Goal: Task Accomplishment & Management: Complete application form

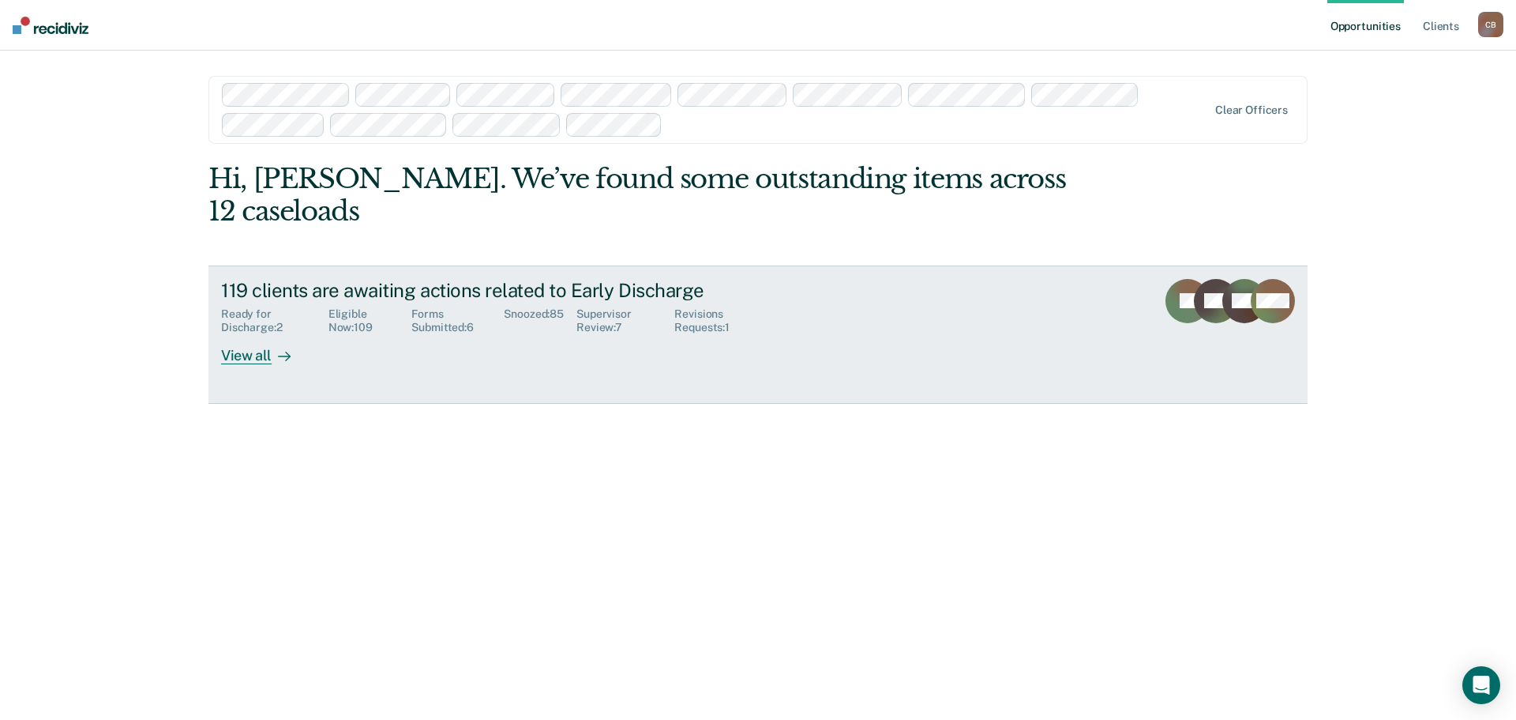
click at [597, 307] on div "Supervisor Review : 7" at bounding box center [626, 320] width 98 height 27
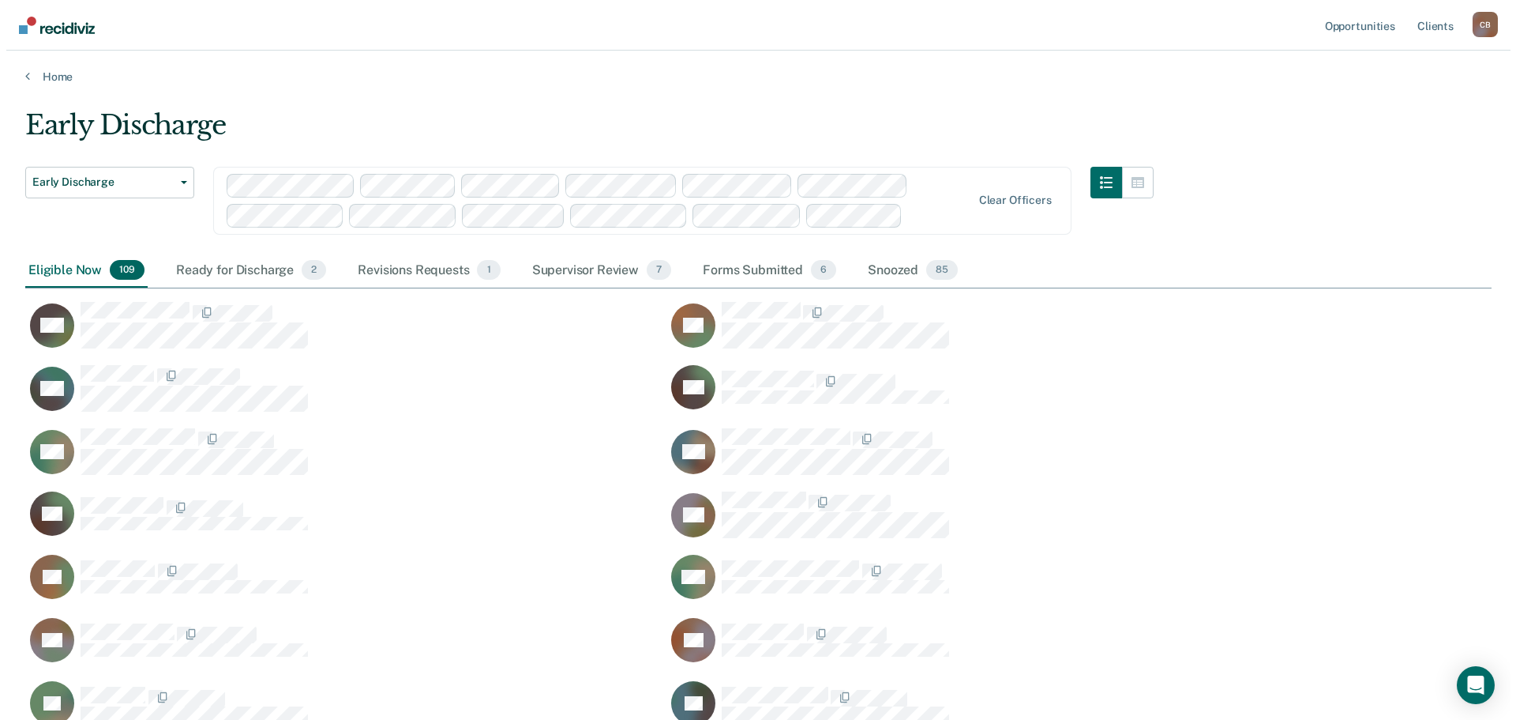
scroll to position [3650, 1455]
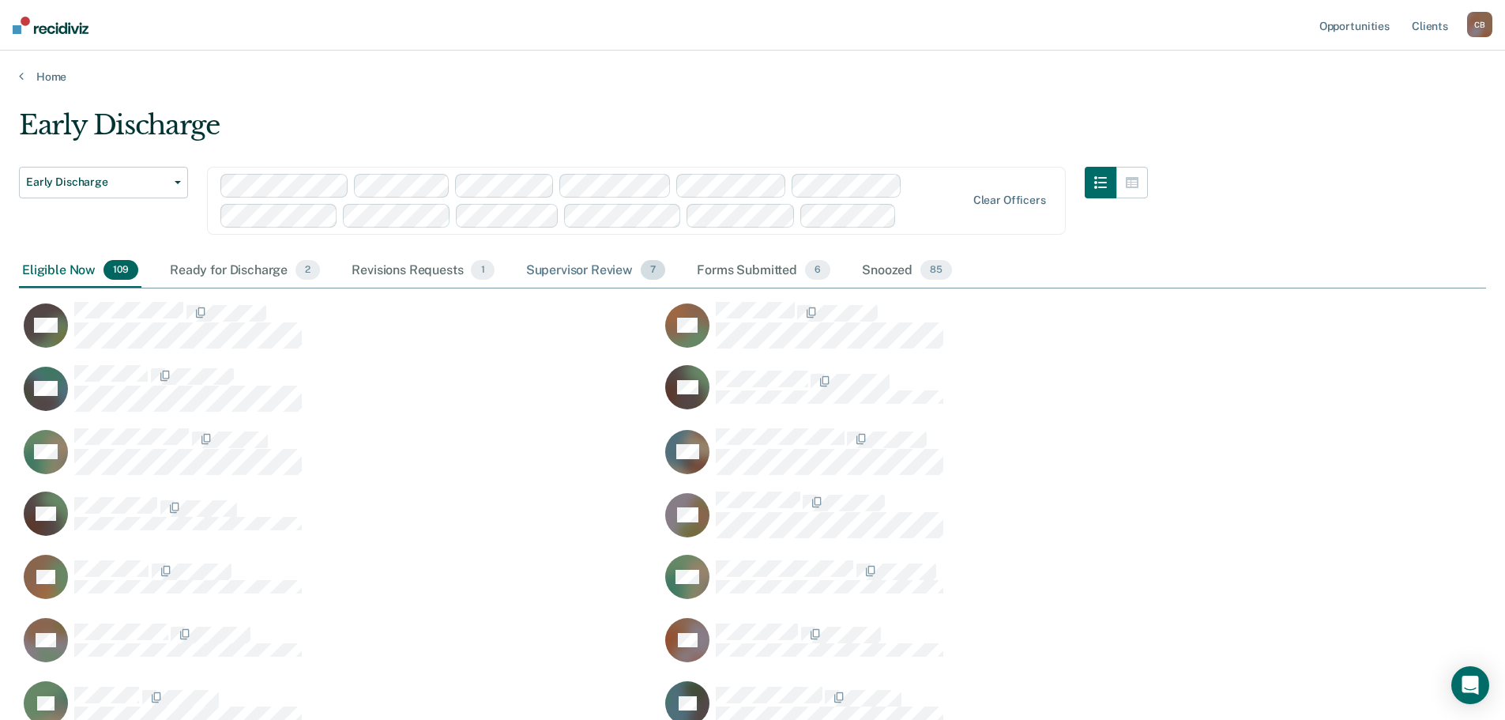
click at [587, 265] on div "Supervisor Review 7" at bounding box center [596, 271] width 146 height 35
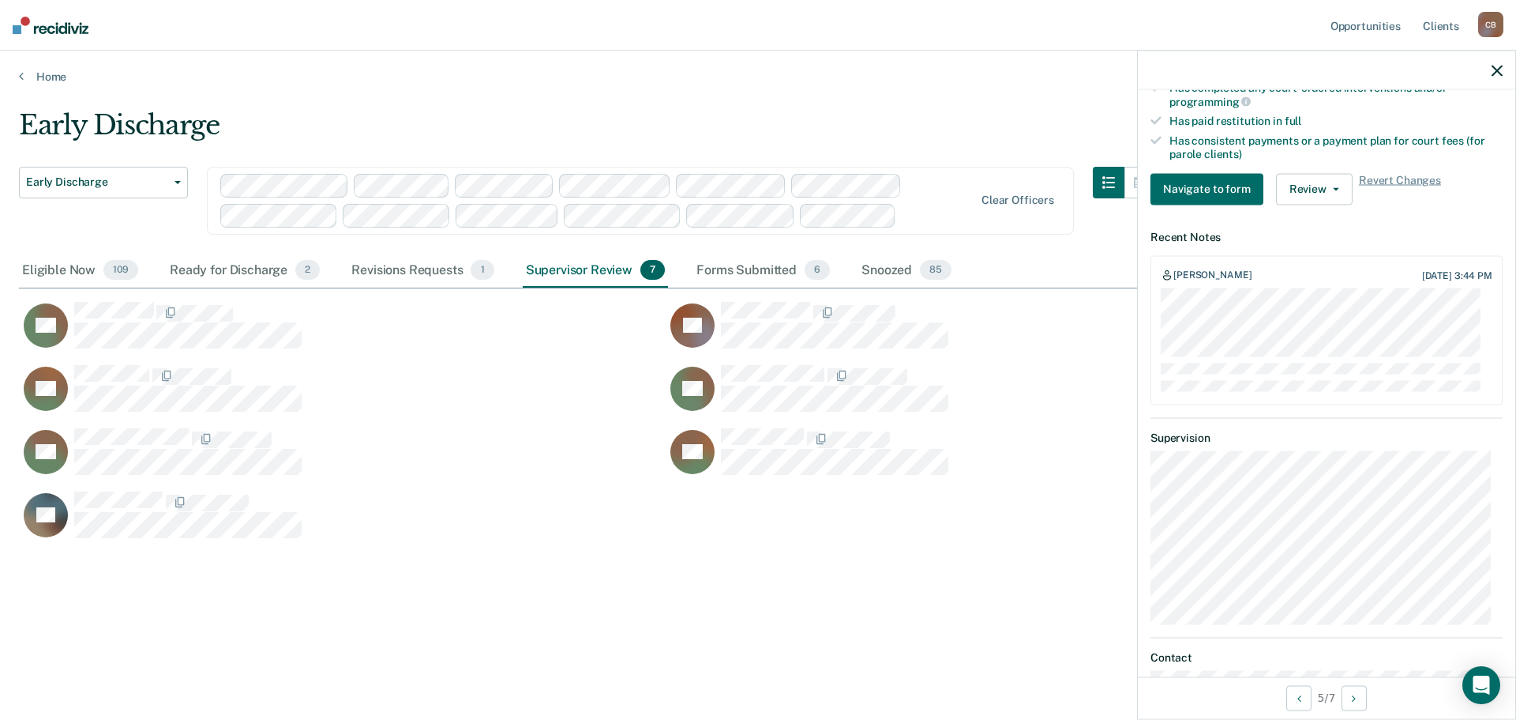
scroll to position [553, 0]
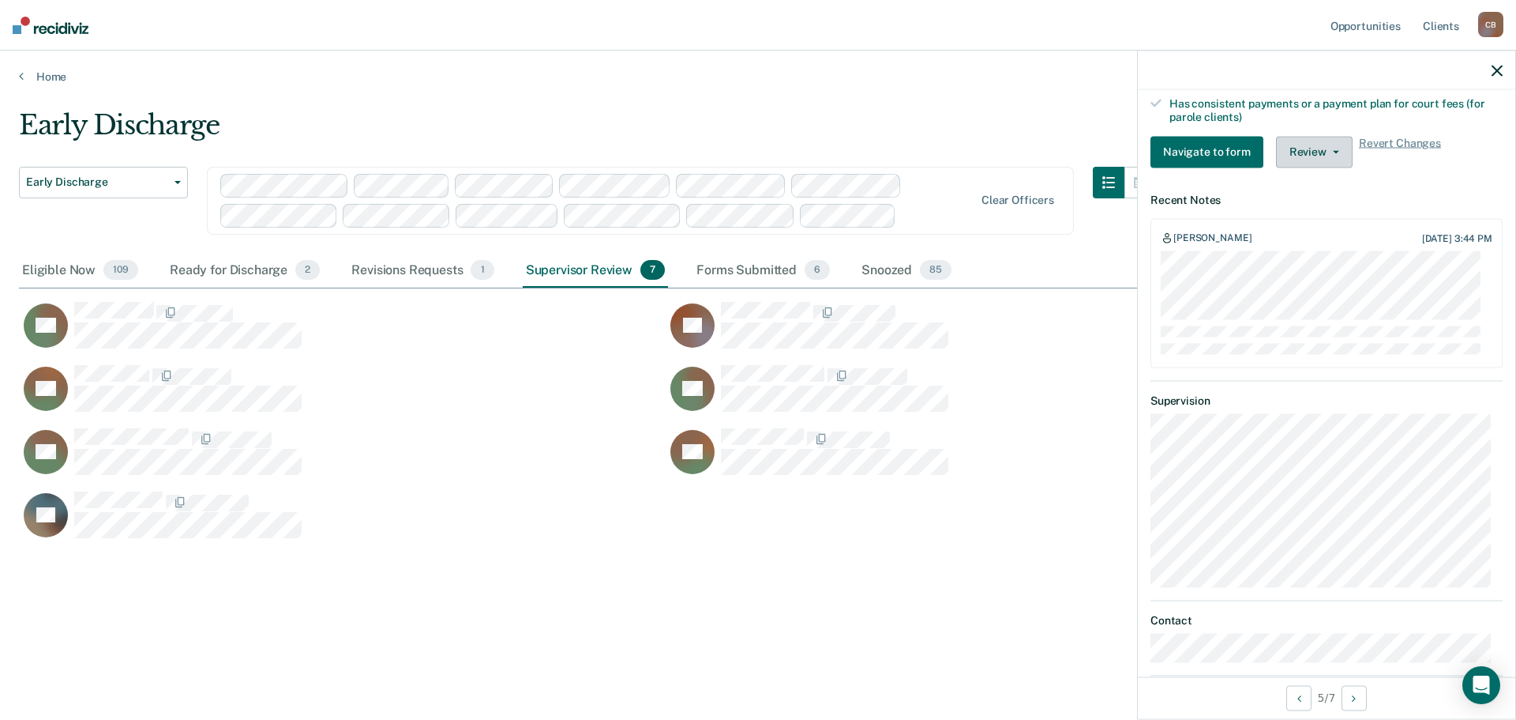
click at [1335, 155] on button "Review" at bounding box center [1314, 152] width 77 height 32
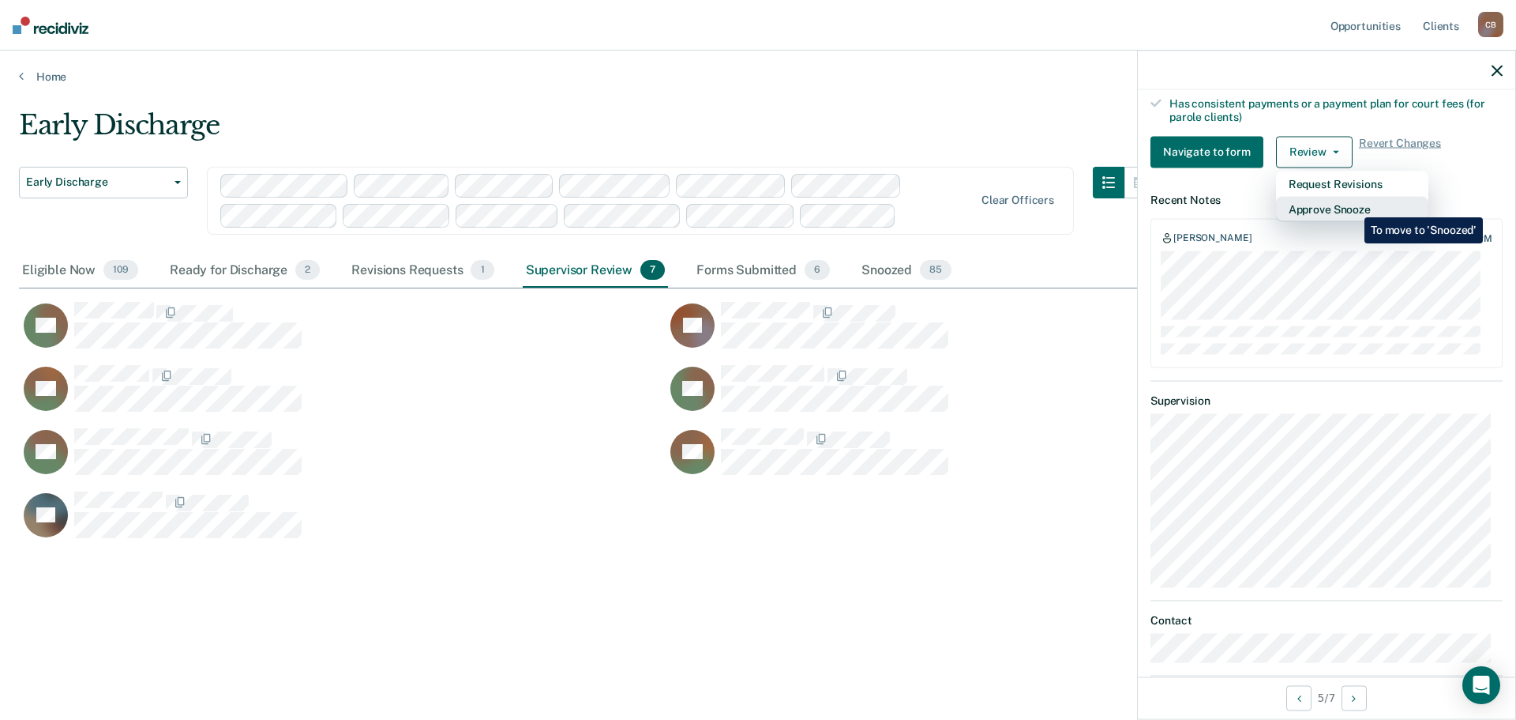
click at [1353, 205] on button "Approve Snooze" at bounding box center [1352, 208] width 152 height 25
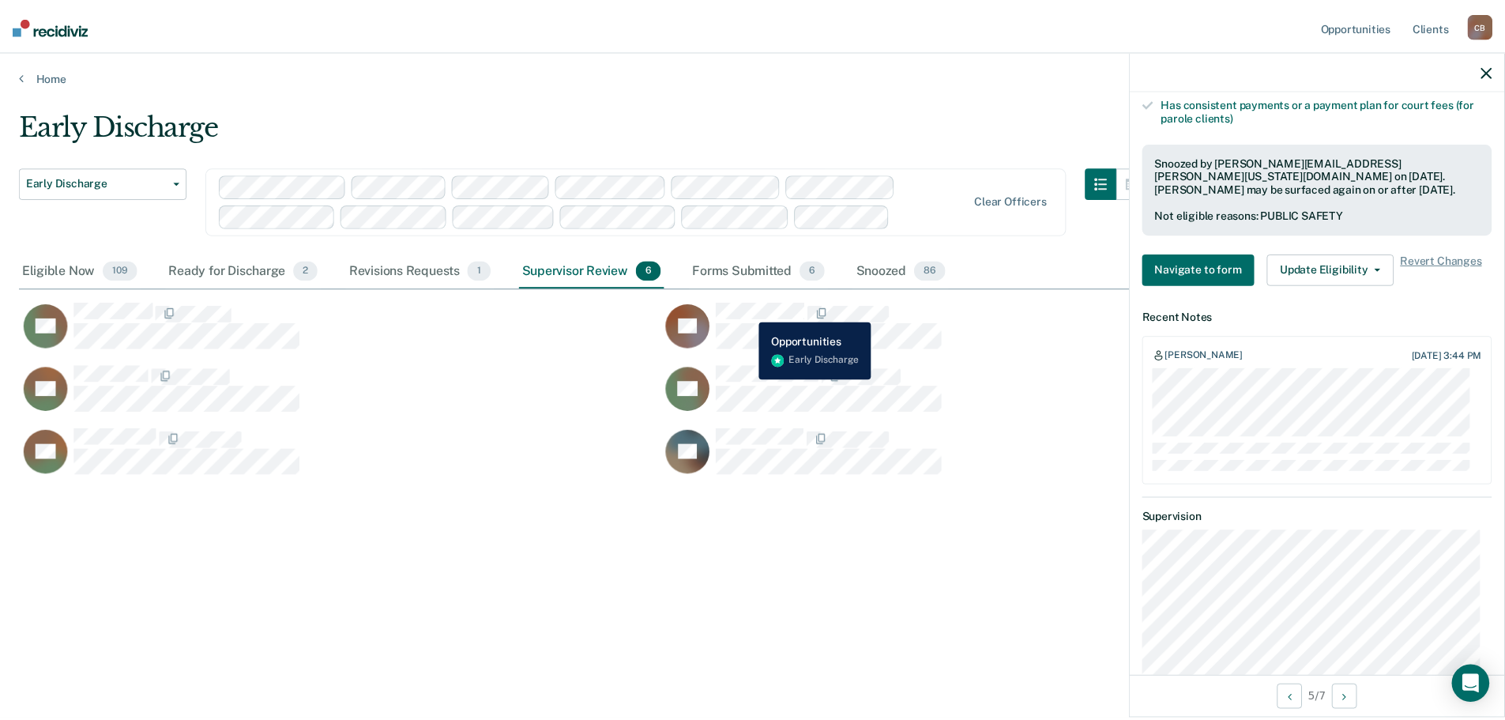
scroll to position [517, 0]
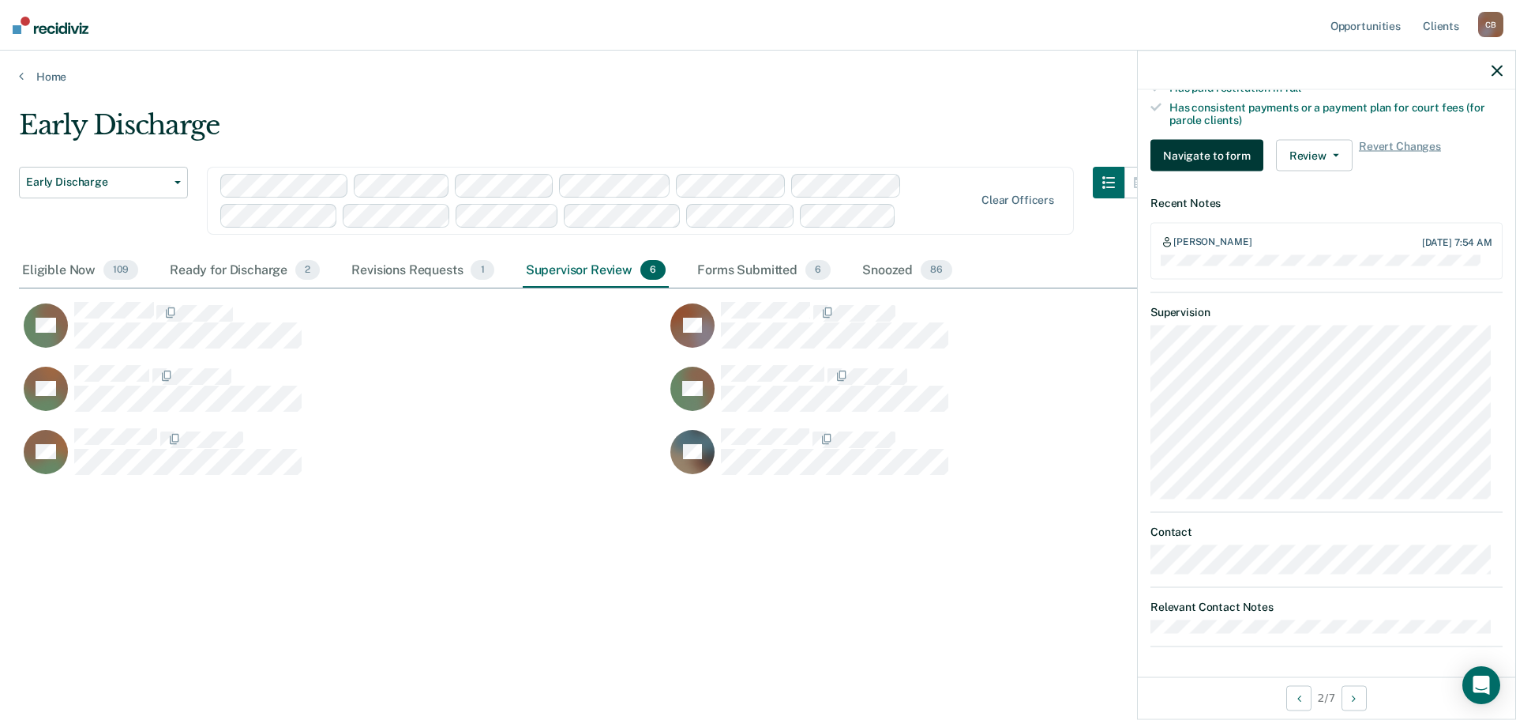
click at [1180, 145] on button "Navigate to form" at bounding box center [1207, 156] width 113 height 32
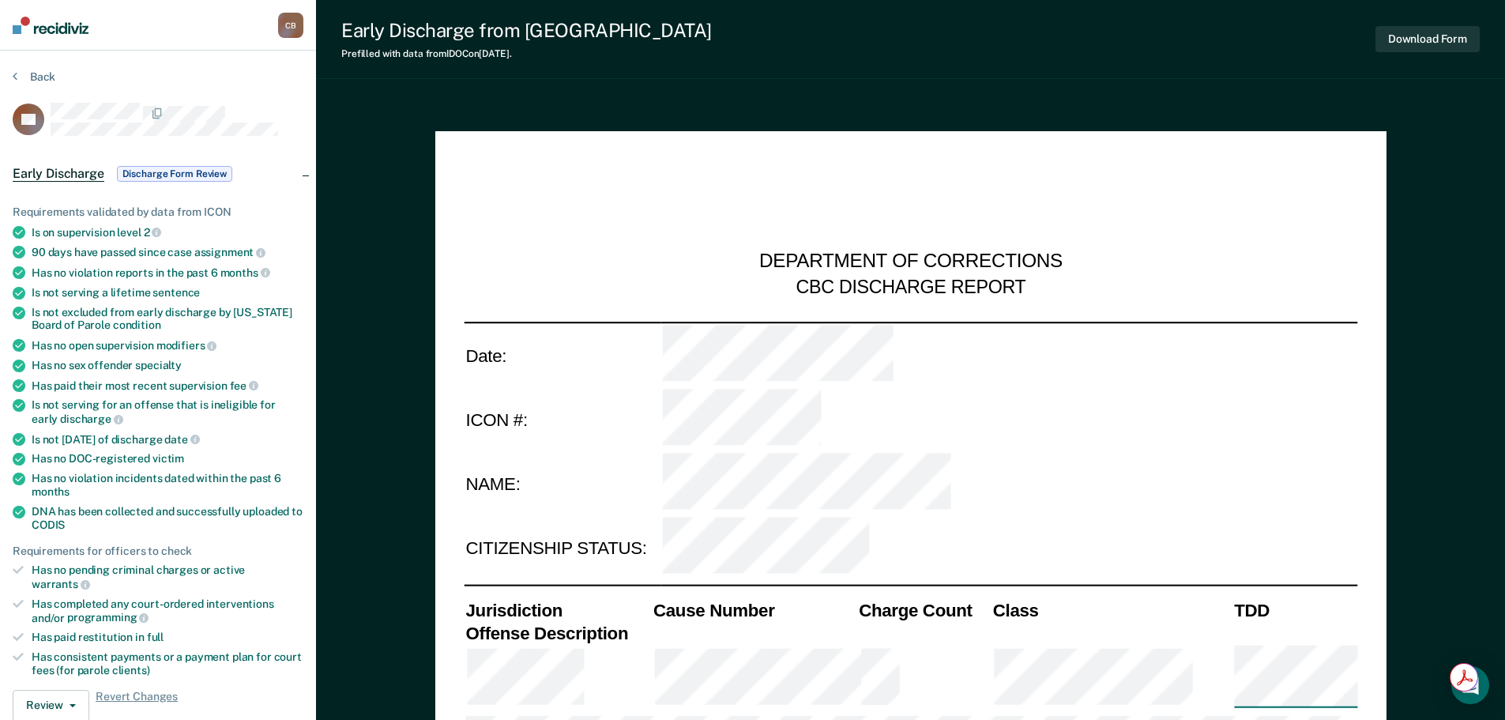
type textarea "x"
click at [37, 75] on button "Back" at bounding box center [34, 77] width 43 height 14
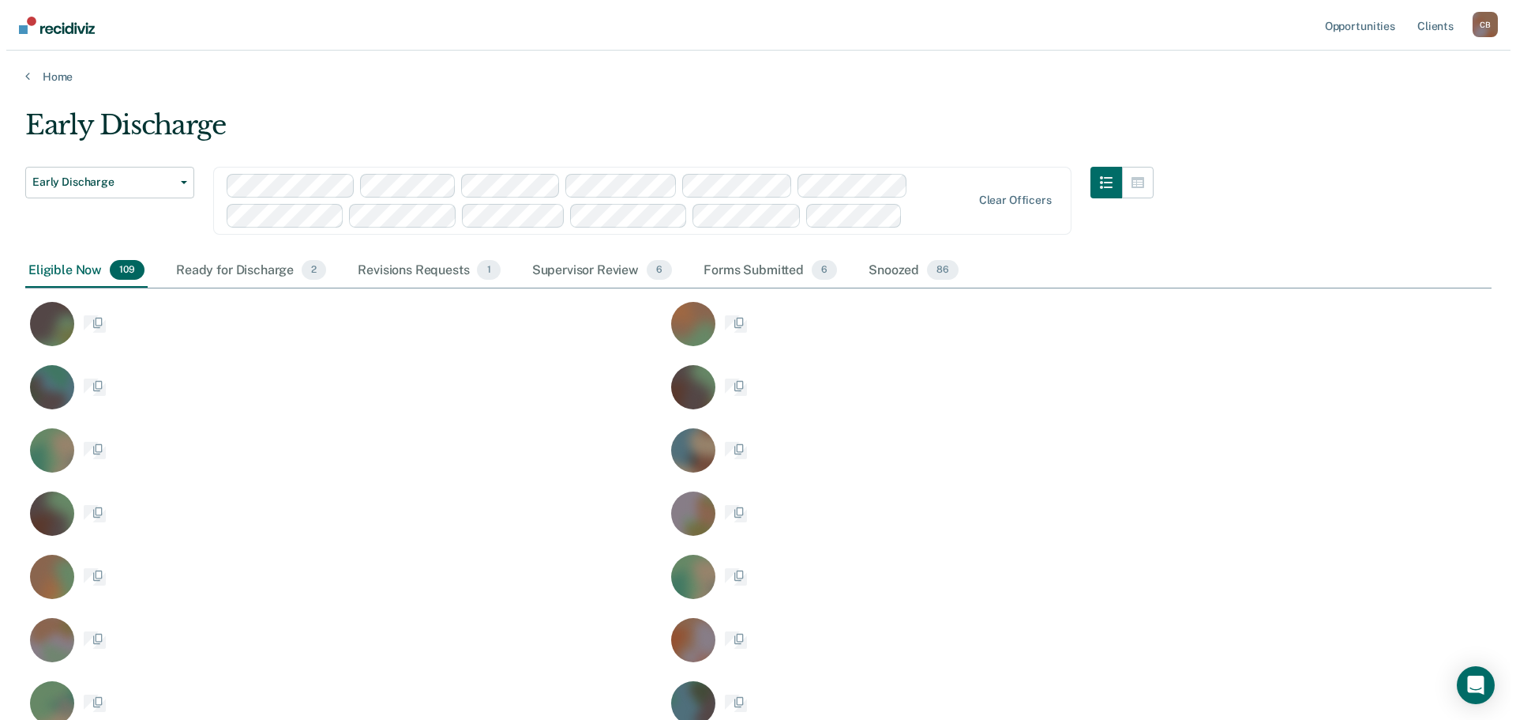
scroll to position [3650, 1455]
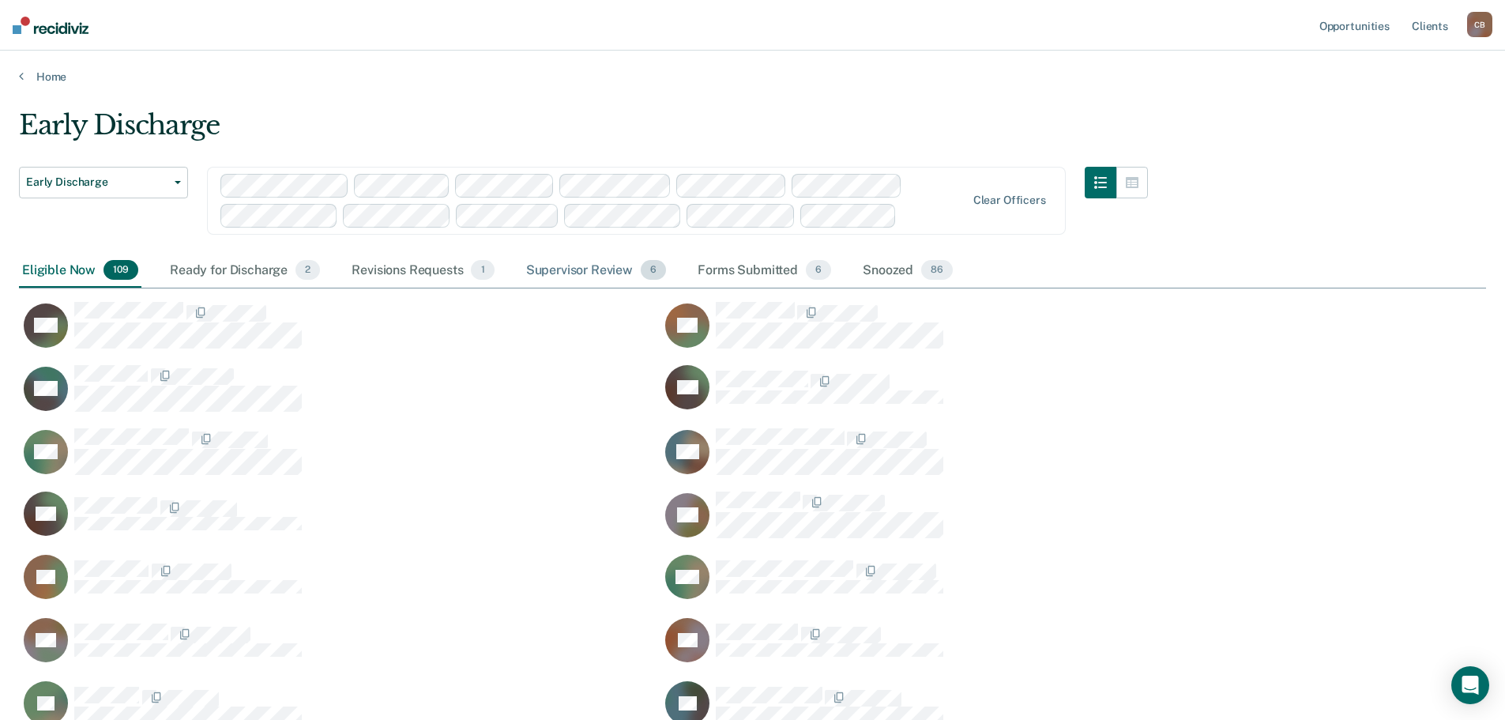
click at [595, 272] on div "Supervisor Review 6" at bounding box center [596, 271] width 147 height 35
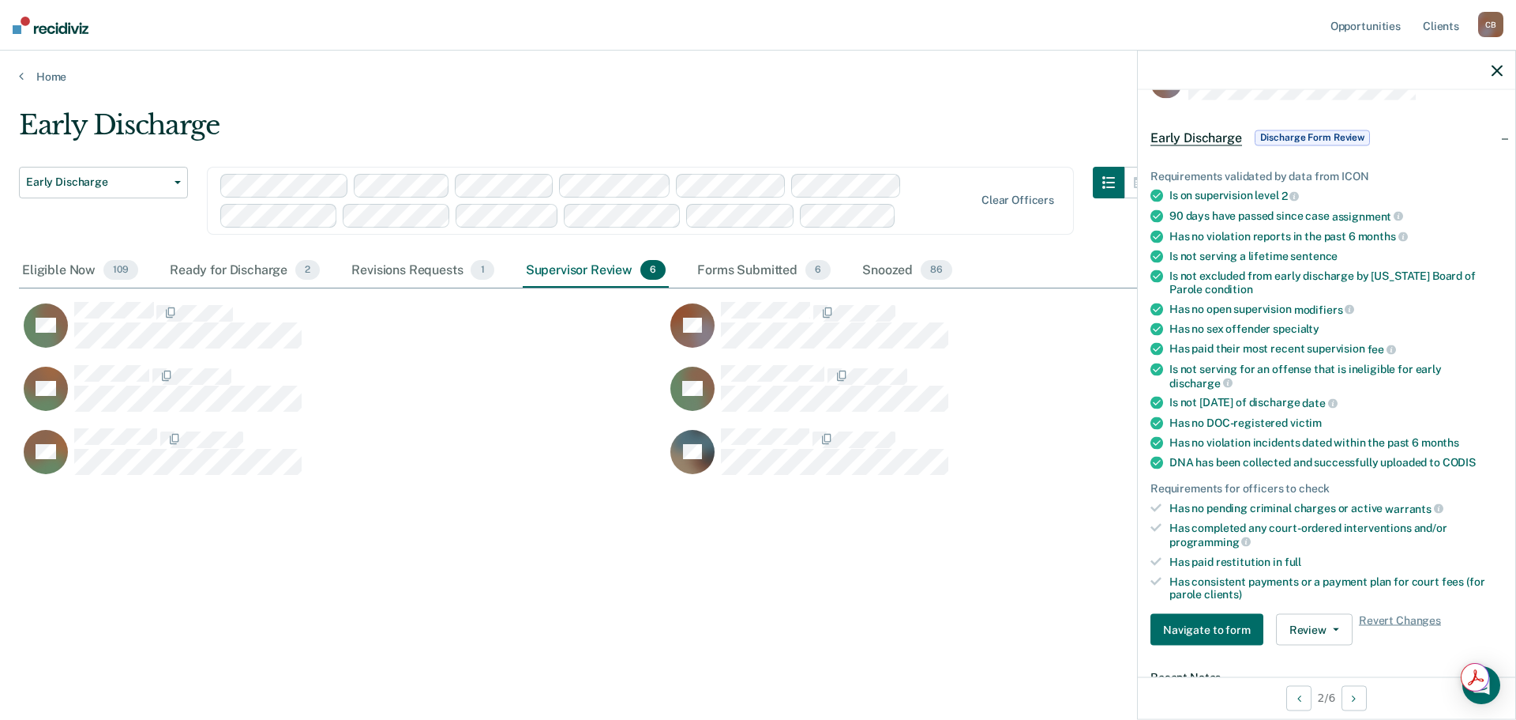
scroll to position [0, 0]
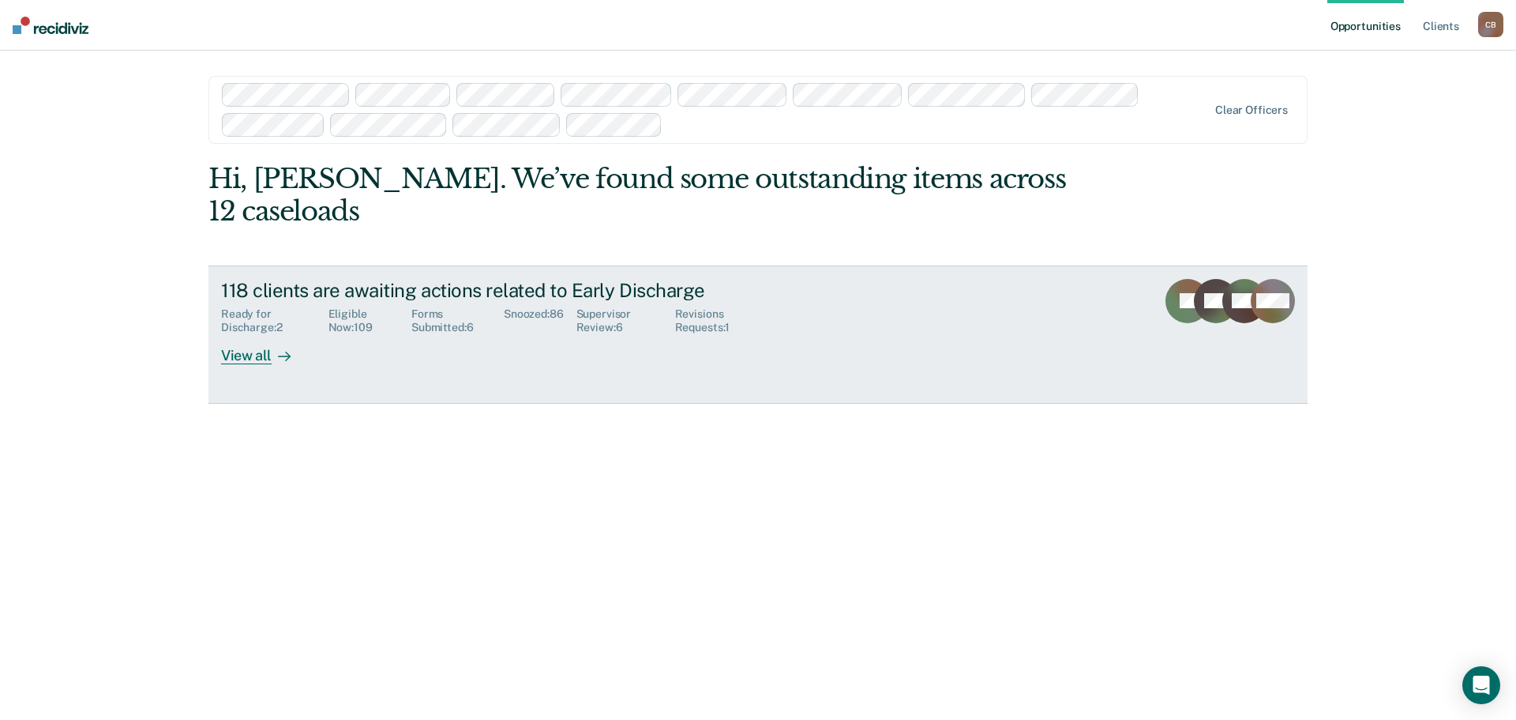
click at [600, 307] on div "Supervisor Review : 6" at bounding box center [626, 320] width 99 height 27
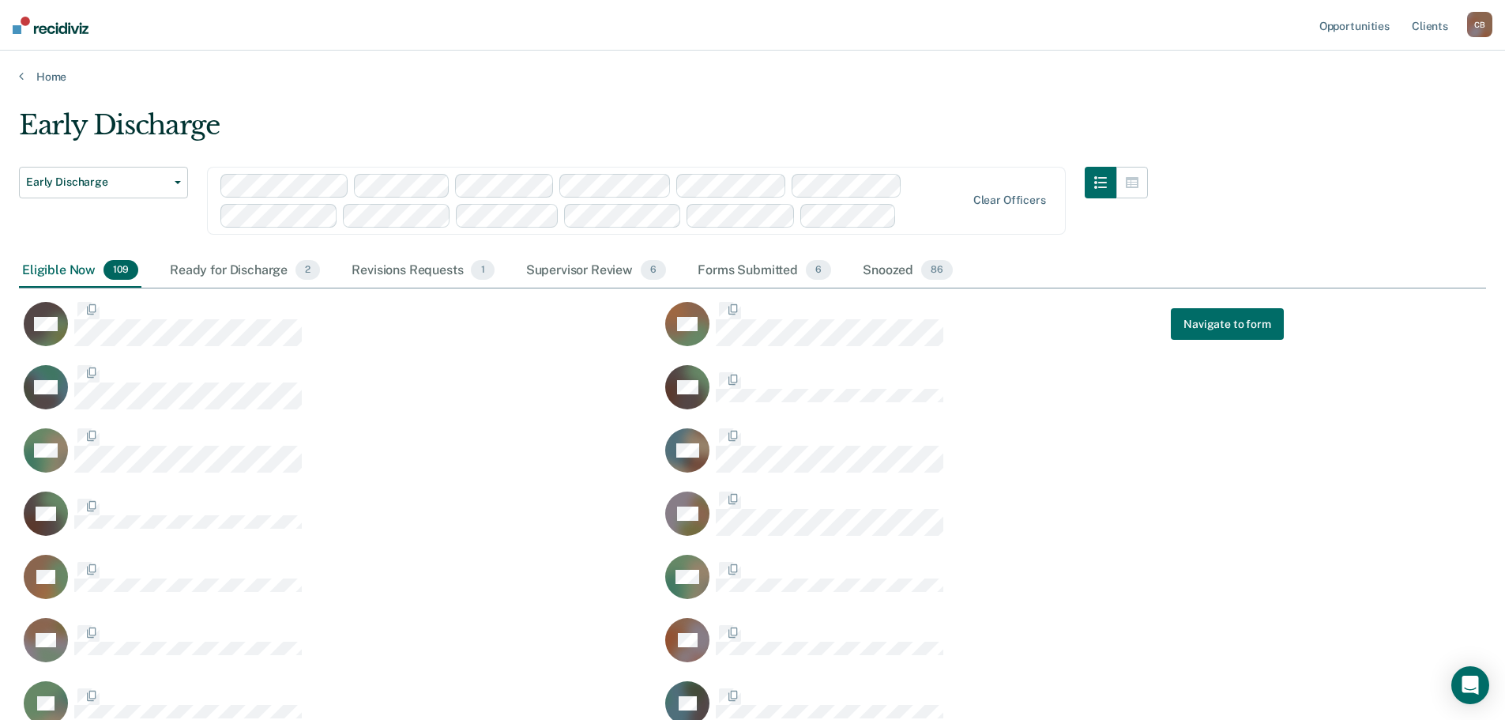
scroll to position [3650, 1455]
